Goal: Task Accomplishment & Management: Complete application form

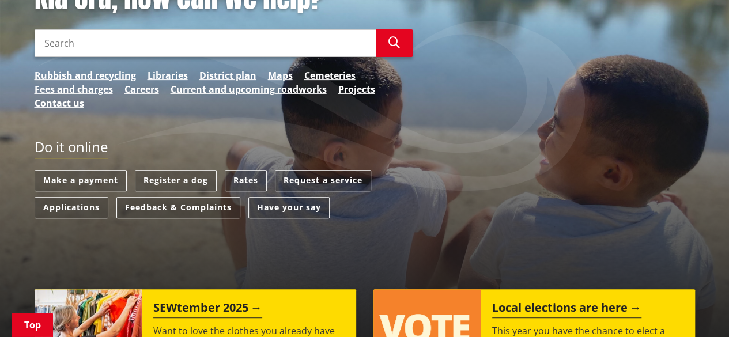
scroll to position [192, 0]
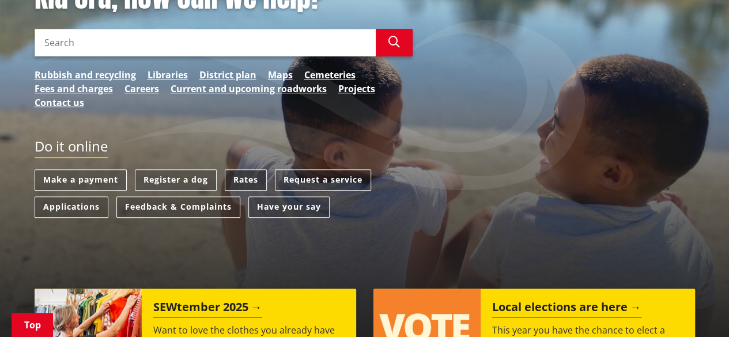
click at [238, 179] on link "Rates" at bounding box center [246, 179] width 42 height 21
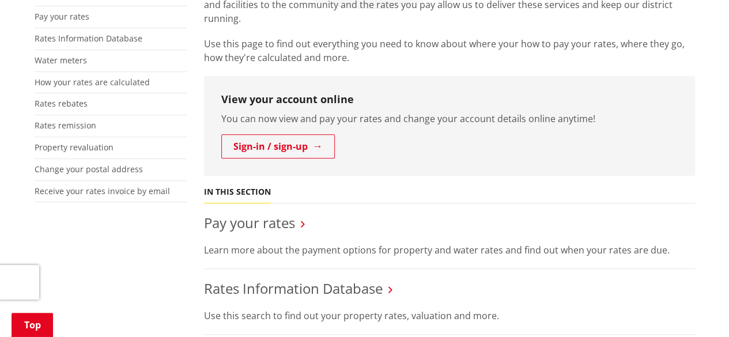
scroll to position [249, 0]
click at [128, 166] on link "Change your postal address" at bounding box center [89, 168] width 108 height 11
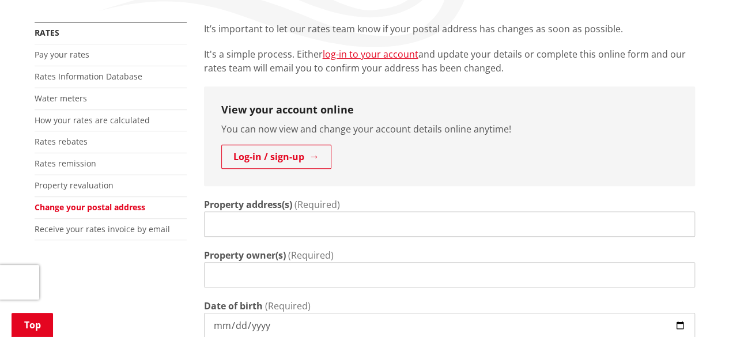
scroll to position [211, 0]
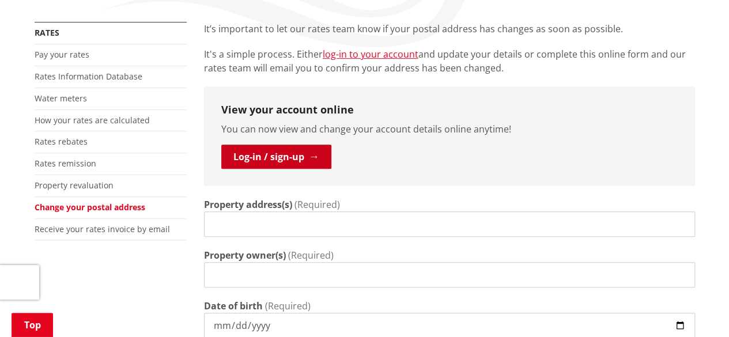
click at [277, 157] on link "Log-in / sign-up" at bounding box center [276, 157] width 110 height 24
